Goal: Task Accomplishment & Management: Use online tool/utility

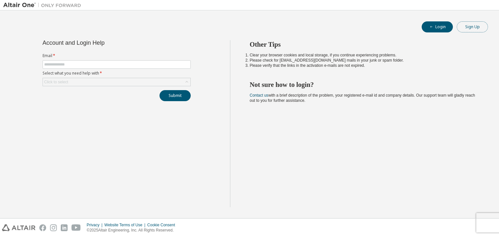
click at [472, 25] on button "Sign Up" at bounding box center [471, 26] width 31 height 11
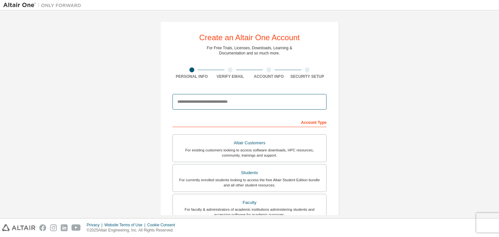
click at [254, 106] on input "email" at bounding box center [249, 102] width 154 height 16
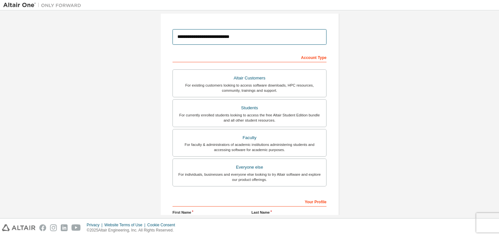
scroll to position [73, 0]
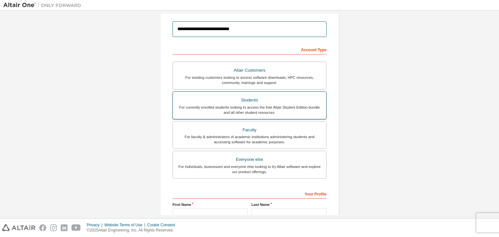
type input "**********"
click at [296, 110] on div "For currently enrolled students looking to access the free Altair Student Editi…" at bounding box center [249, 110] width 145 height 10
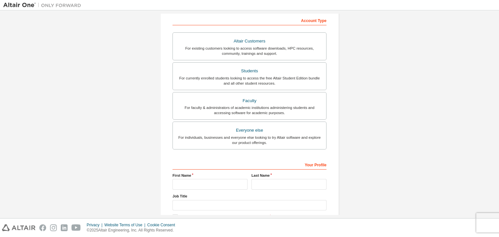
scroll to position [141, 0]
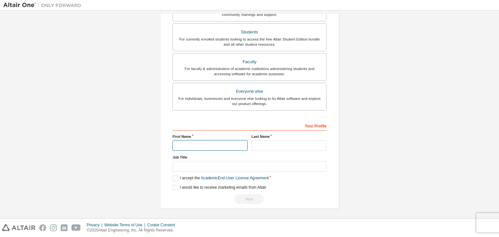
click at [211, 144] on input "text" at bounding box center [209, 145] width 75 height 11
type input "**********"
click at [267, 142] on input "text" at bounding box center [288, 145] width 75 height 11
type input "*"
click at [174, 180] on label "I accept the Academic End-User License Agreement" at bounding box center [220, 179] width 96 height 6
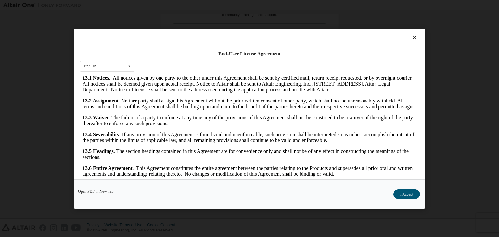
scroll to position [10, 0]
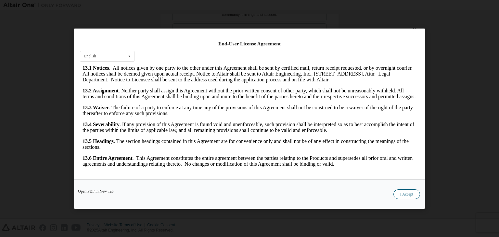
click at [397, 192] on button "I Accept" at bounding box center [406, 194] width 27 height 10
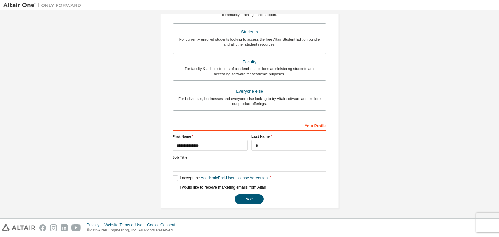
click at [175, 187] on label "I would like to receive marketing emails from Altair" at bounding box center [218, 188] width 93 height 6
click at [246, 197] on button "Next" at bounding box center [248, 199] width 29 height 10
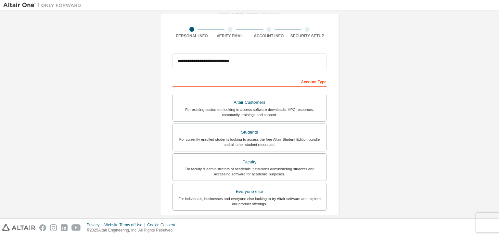
scroll to position [0, 0]
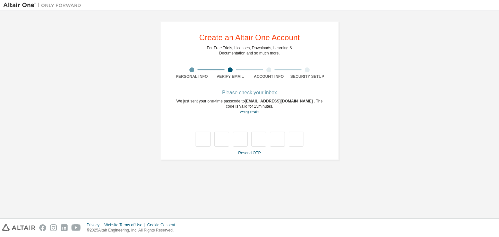
type input "*"
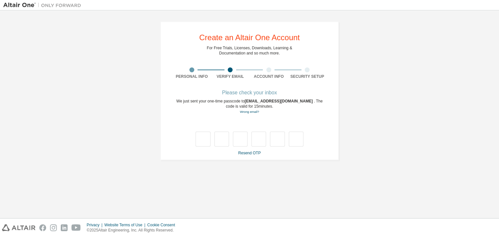
type input "*"
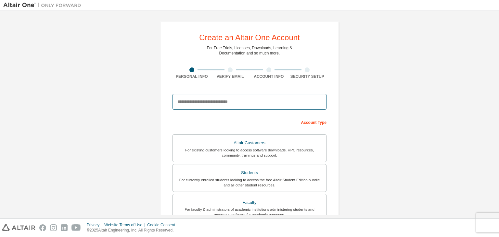
click at [253, 99] on input "email" at bounding box center [249, 102] width 154 height 16
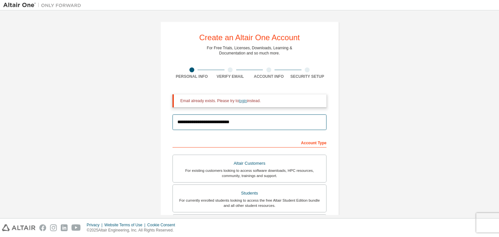
type input "**********"
click at [244, 102] on link "login" at bounding box center [243, 101] width 8 height 5
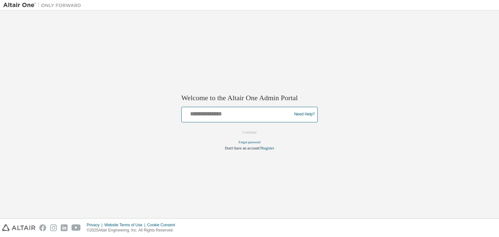
click at [219, 112] on input "text" at bounding box center [237, 112] width 107 height 9
type input "**********"
click at [244, 131] on button "Continue" at bounding box center [249, 133] width 28 height 10
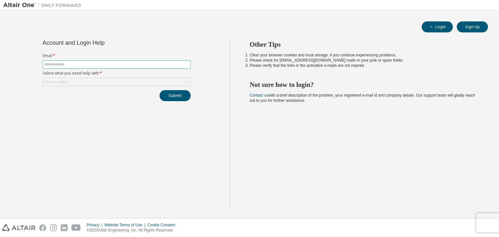
click at [105, 63] on input "text" at bounding box center [116, 64] width 145 height 5
type input "**********"
click at [104, 79] on div "Click to select" at bounding box center [116, 82] width 147 height 8
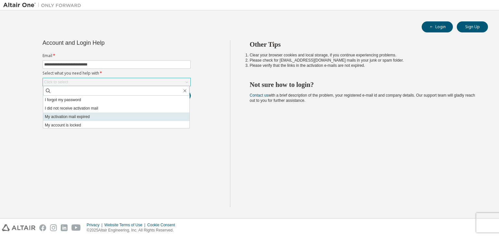
scroll to position [18, 0]
click at [85, 114] on li "I want to reset multi-factor authentication" at bounding box center [116, 115] width 146 height 8
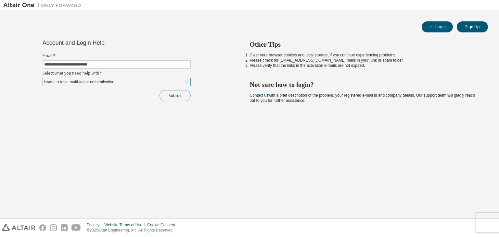
click at [168, 92] on button "Submit" at bounding box center [174, 95] width 31 height 11
click at [181, 97] on button "Submit" at bounding box center [174, 95] width 31 height 11
